Goal: Transaction & Acquisition: Obtain resource

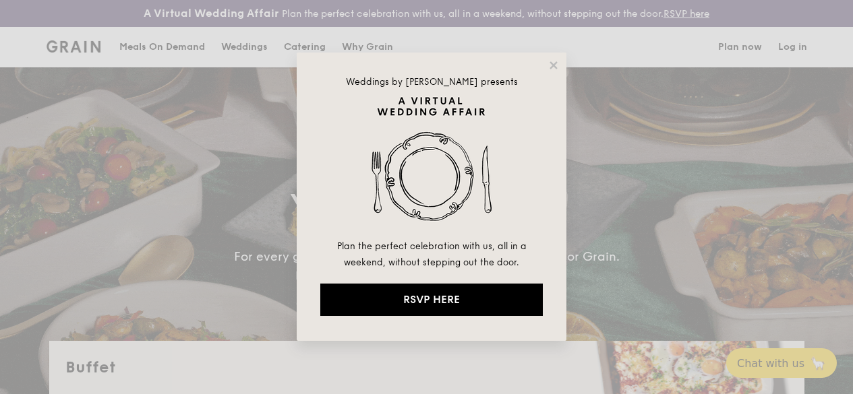
select select
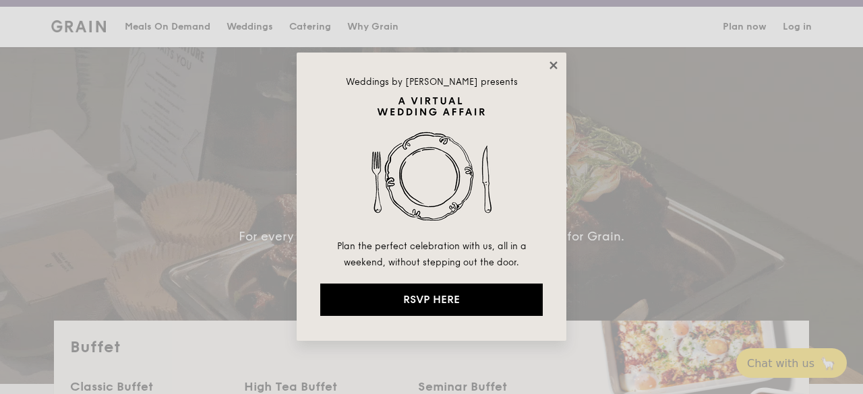
click at [556, 69] on icon at bounding box center [553, 65] width 12 height 12
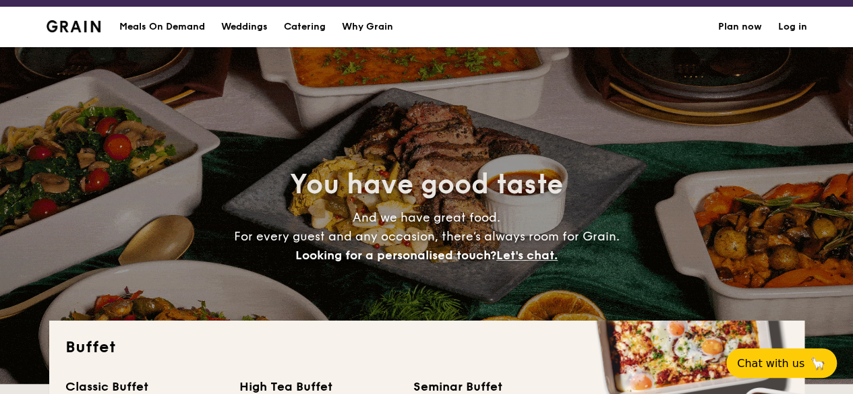
click at [300, 29] on h1 "Catering" at bounding box center [305, 27] width 42 height 40
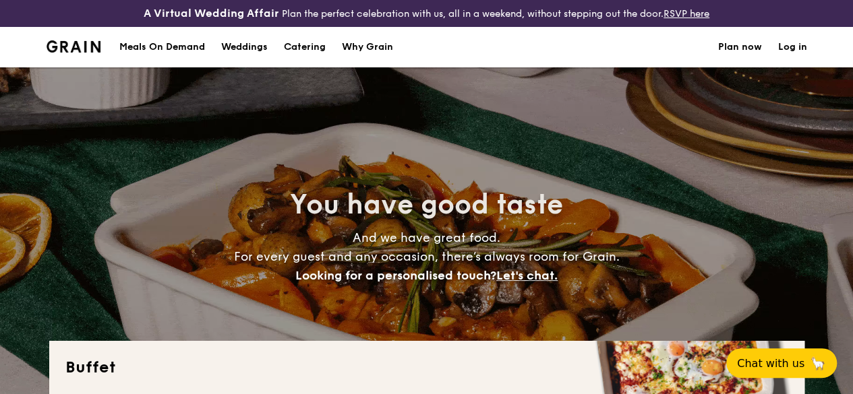
click at [313, 67] on h1 "Catering" at bounding box center [305, 47] width 42 height 40
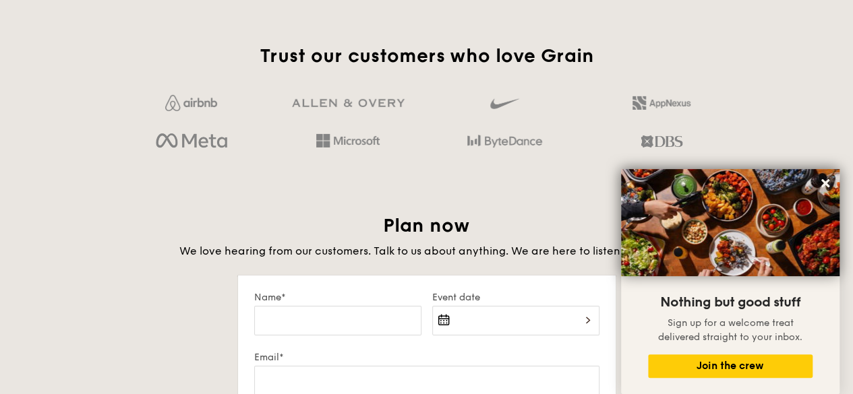
scroll to position [2140, 0]
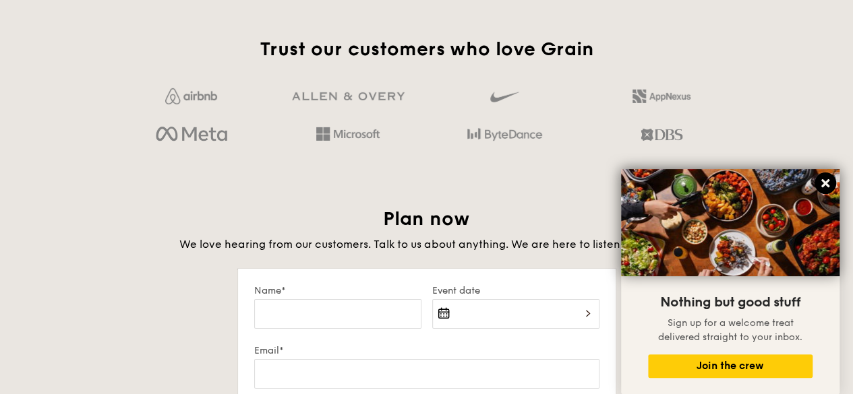
click at [827, 178] on icon at bounding box center [825, 183] width 12 height 12
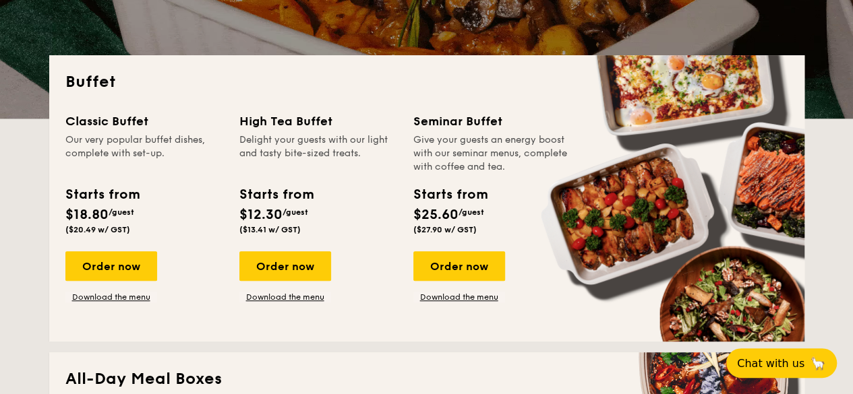
scroll to position [313, 0]
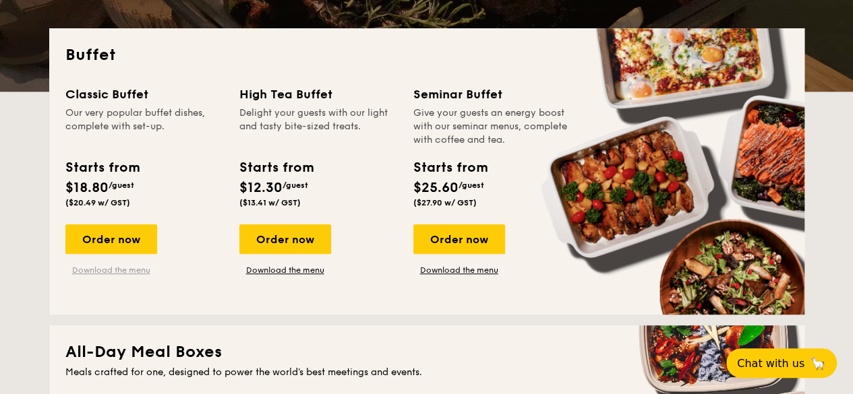
click at [109, 276] on link "Download the menu" at bounding box center [111, 270] width 92 height 11
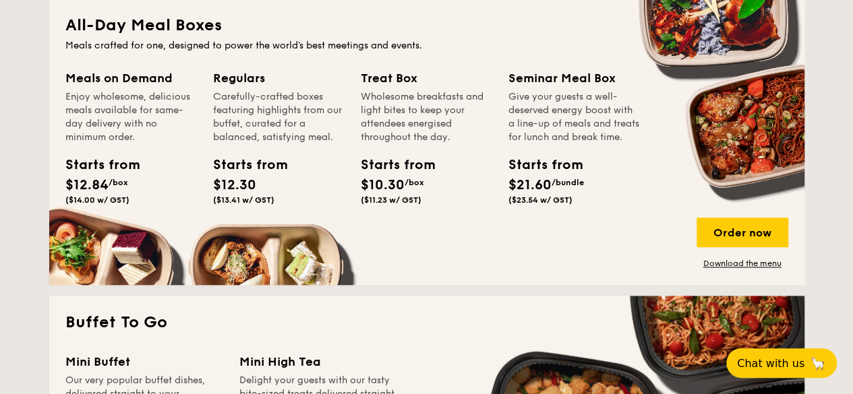
scroll to position [653, 0]
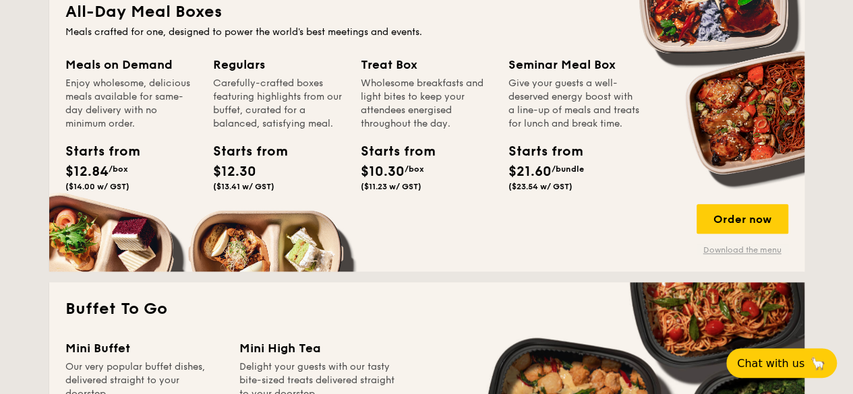
click at [733, 256] on link "Download the menu" at bounding box center [742, 250] width 92 height 11
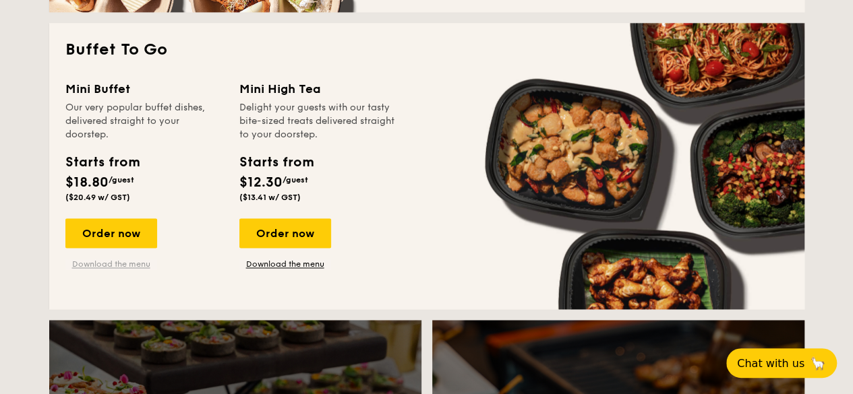
scroll to position [908, 0]
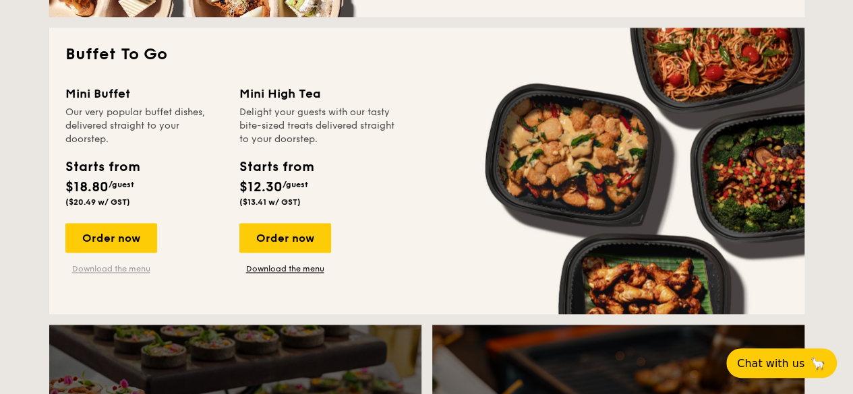
click at [125, 274] on link "Download the menu" at bounding box center [111, 269] width 92 height 11
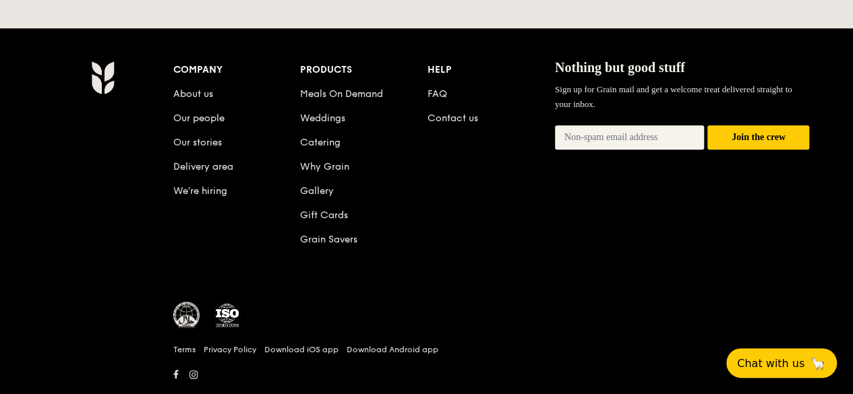
scroll to position [3025, 0]
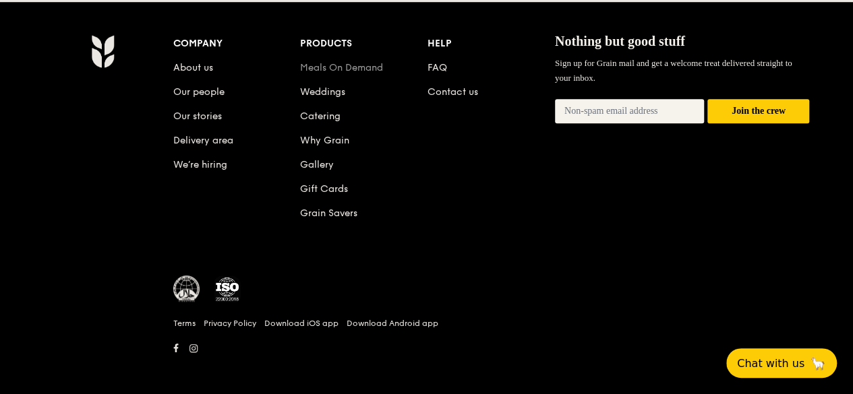
click at [322, 62] on link "Meals On Demand" at bounding box center [341, 67] width 83 height 11
click at [321, 112] on link "Catering" at bounding box center [320, 116] width 40 height 11
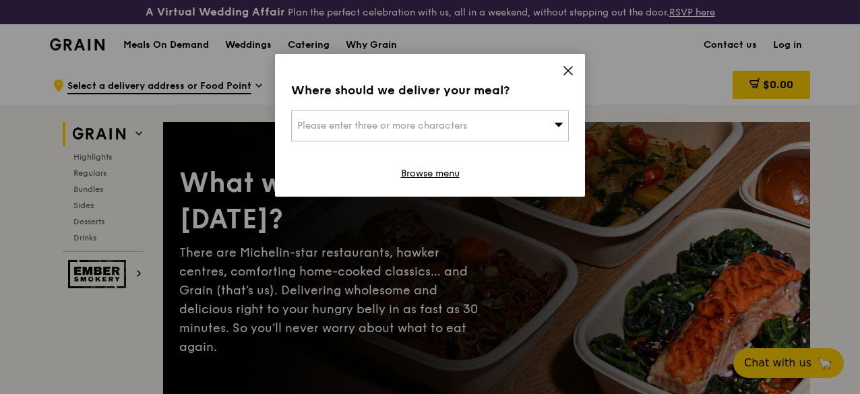
click at [574, 71] on icon at bounding box center [568, 71] width 12 height 12
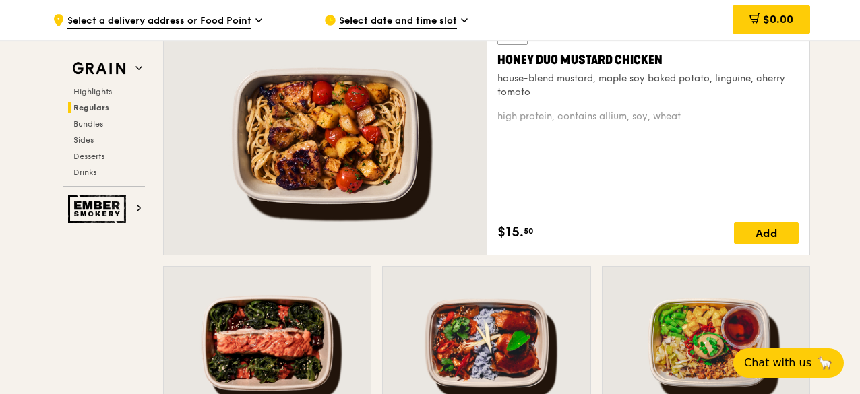
scroll to position [1019, 0]
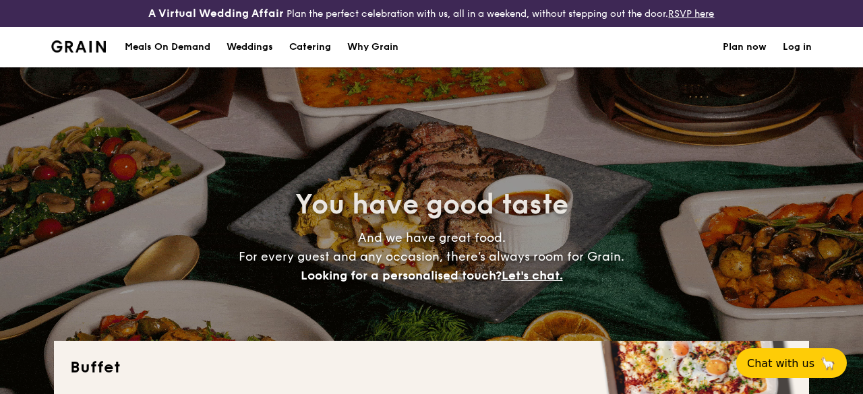
select select
